Goal: Task Accomplishment & Management: Manage account settings

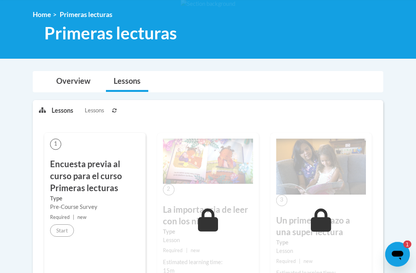
scroll to position [102, 0]
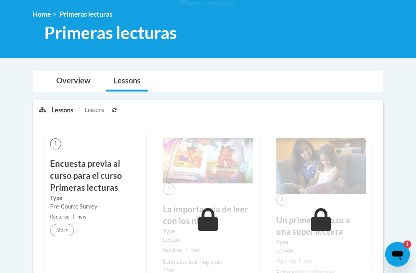
click at [81, 73] on link "Overview" at bounding box center [74, 81] width 50 height 20
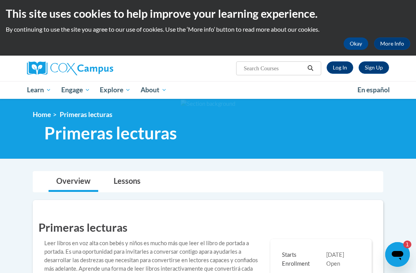
scroll to position [0, 0]
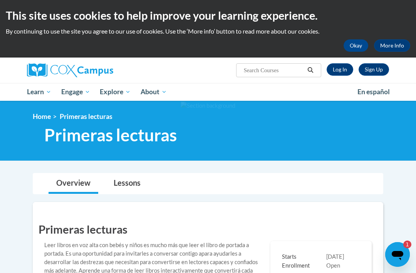
click at [338, 72] on link "Log In" at bounding box center [340, 69] width 27 height 12
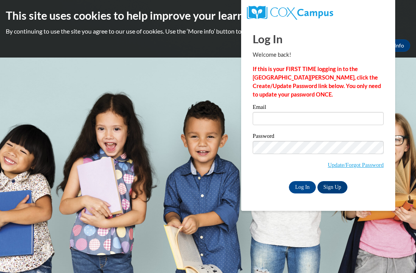
click at [332, 121] on input "Email" at bounding box center [318, 118] width 131 height 13
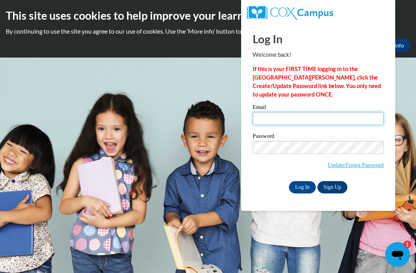
type input "littleangelsdaycare97@gmail.com"
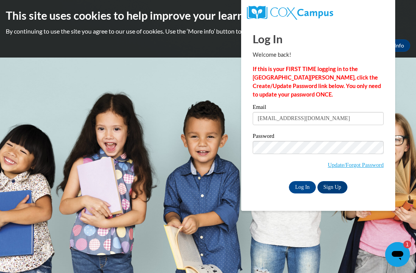
click at [303, 186] on input "Log In" at bounding box center [302, 187] width 27 height 12
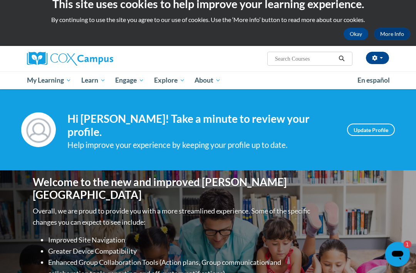
scroll to position [12, 0]
click at [0, 0] on span "My Course Progress" at bounding box center [0, 0] width 0 height 0
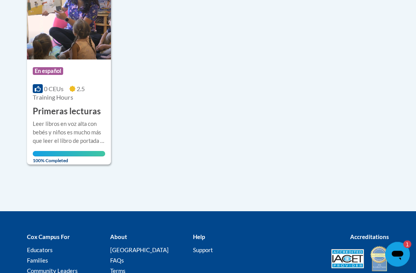
scroll to position [257, 0]
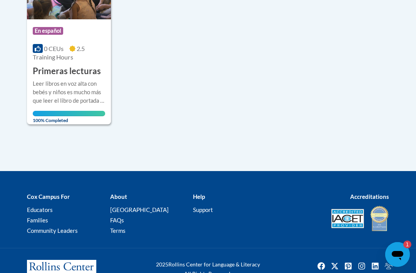
click at [401, 250] on icon "Abrir ventana de mensajería, 1 mensaje sin leer" at bounding box center [398, 254] width 14 height 14
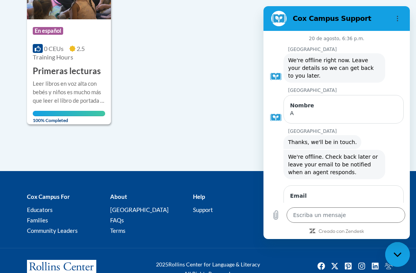
scroll to position [0, 0]
click at [394, 17] on button "Menú de opciones" at bounding box center [397, 18] width 15 height 15
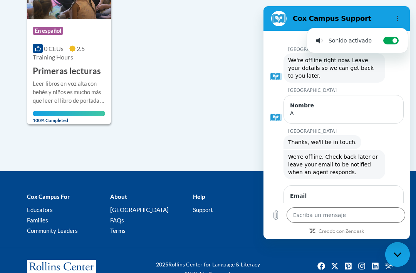
click at [232, 112] on div "Course Category: En español 0 CEUs 2.5 Training Hours COURSE Primeras lecturas …" at bounding box center [161, 33] width 269 height 184
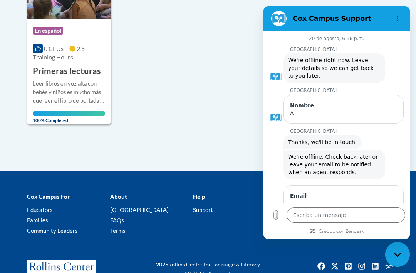
click at [238, 101] on div "Course Category: En español 0 CEUs 2.5 Training Hours COURSE Primeras lecturas …" at bounding box center [161, 33] width 269 height 184
click at [241, 103] on div "Course Category: En español 0 CEUs 2.5 Training Hours COURSE Primeras lecturas …" at bounding box center [161, 33] width 269 height 184
click at [399, 259] on div "Cerrar ventana de mensajería" at bounding box center [397, 253] width 23 height 23
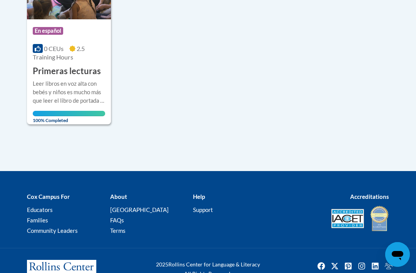
type textarea "x"
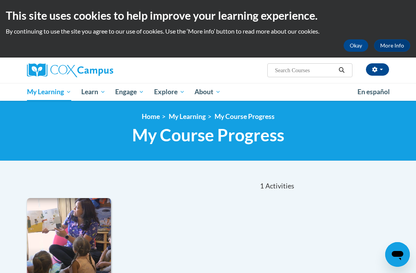
click at [388, 40] on link "More Info" at bounding box center [392, 45] width 36 height 12
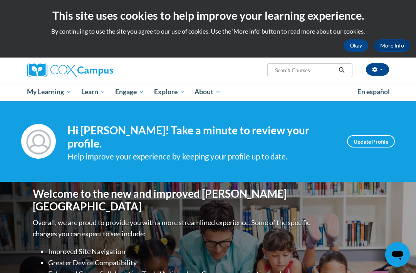
click at [382, 69] on span "button" at bounding box center [381, 70] width 3 height 2
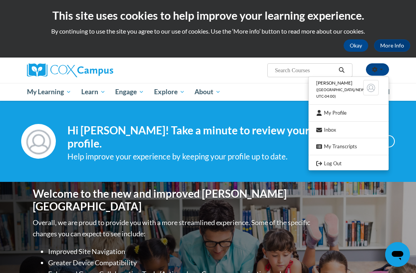
click at [348, 108] on link "My Profile" at bounding box center [349, 113] width 80 height 10
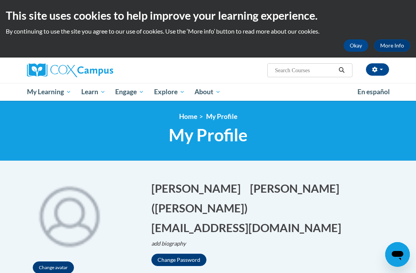
click at [44, 66] on img at bounding box center [70, 70] width 86 height 14
click at [74, 69] on img at bounding box center [70, 70] width 86 height 14
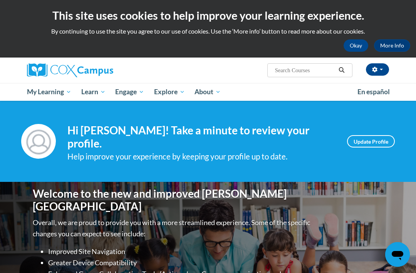
click at [256, 71] on div "[PERSON_NAME] ([GEOGRAPHIC_DATA]/New_York UTC-04:00) My Profile Inbox My Transc…" at bounding box center [270, 67] width 249 height 20
